Goal: Task Accomplishment & Management: Complete application form

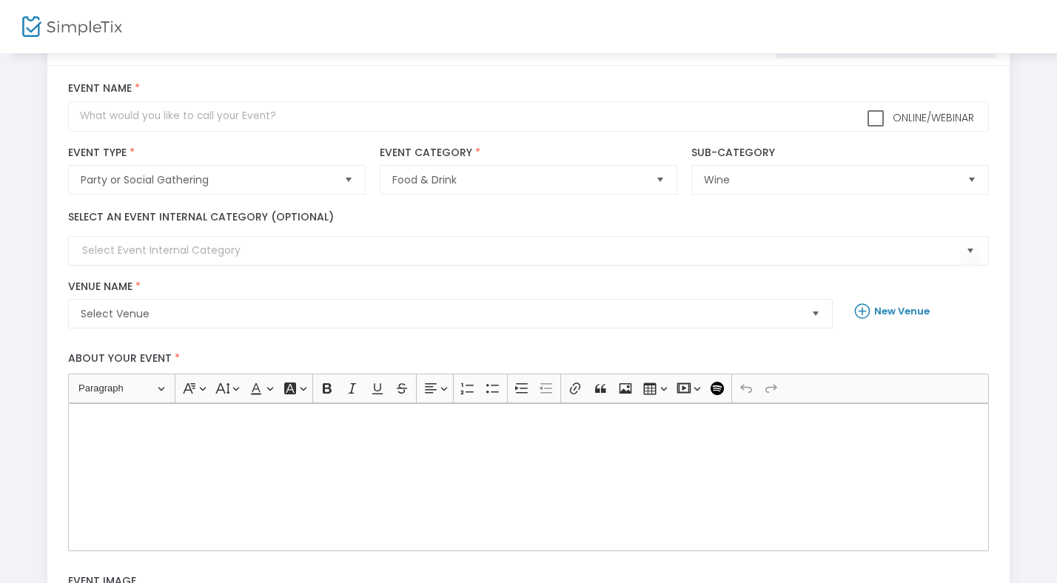
scroll to position [58, 0]
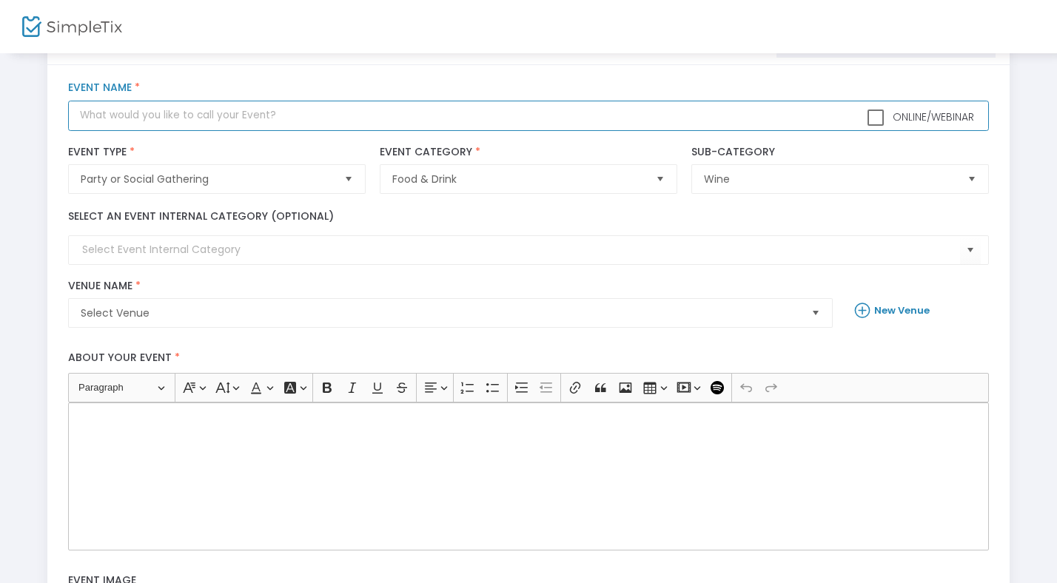
click at [335, 121] on input "text" at bounding box center [528, 116] width 920 height 30
type input "The Grant Collection Holiday Party"
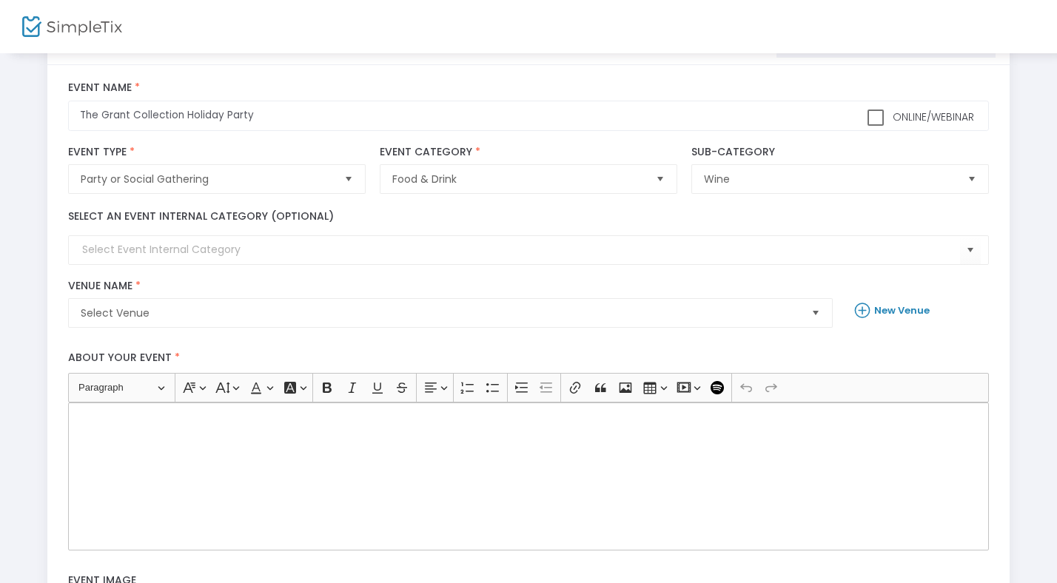
click at [460, 295] on div "Select Venue Venue Name * Venue is required" at bounding box center [450, 304] width 778 height 49
click at [457, 318] on span "Select Venue" at bounding box center [440, 313] width 718 height 15
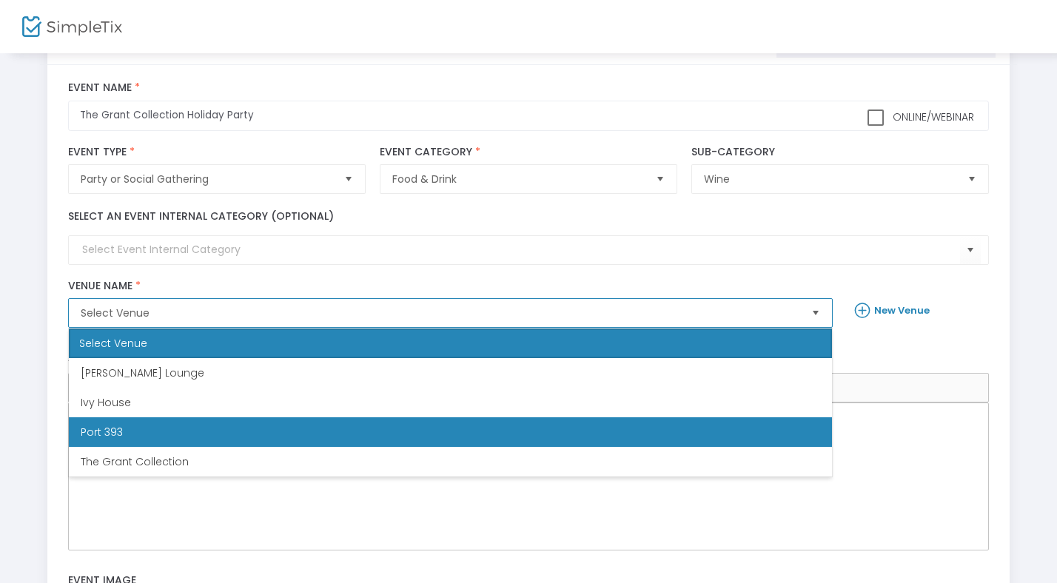
click at [420, 419] on li "Port 393" at bounding box center [450, 432] width 763 height 30
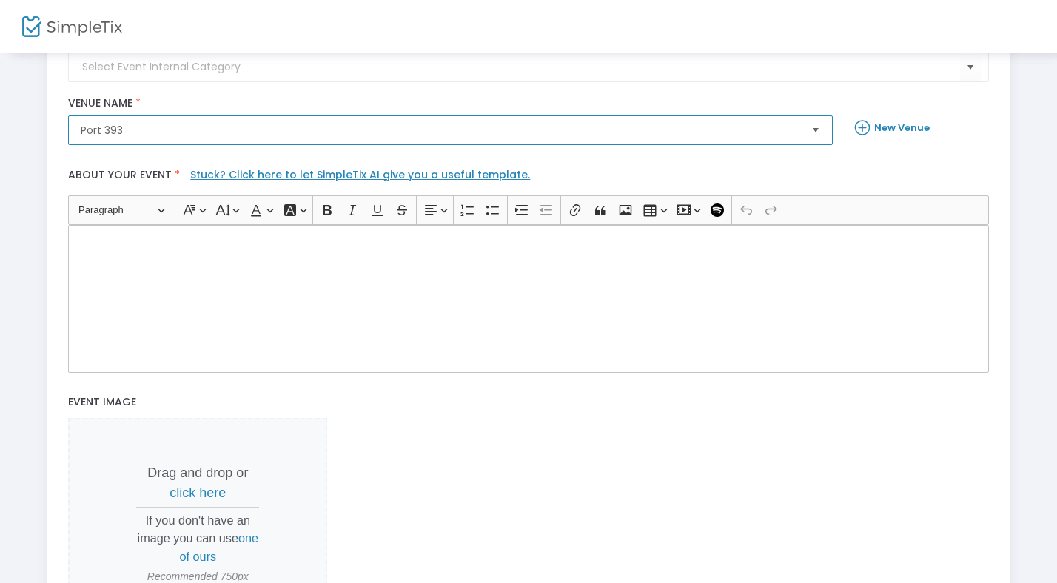
scroll to position [241, 0]
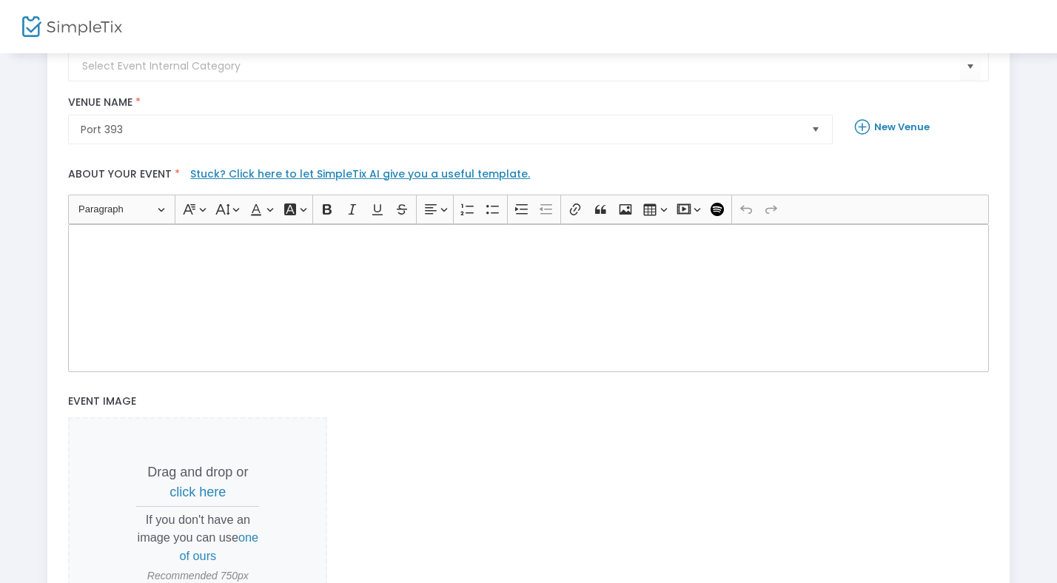
click at [384, 342] on div "Rich Text Editor, main" at bounding box center [528, 298] width 920 height 148
